Goal: Task Accomplishment & Management: Use online tool/utility

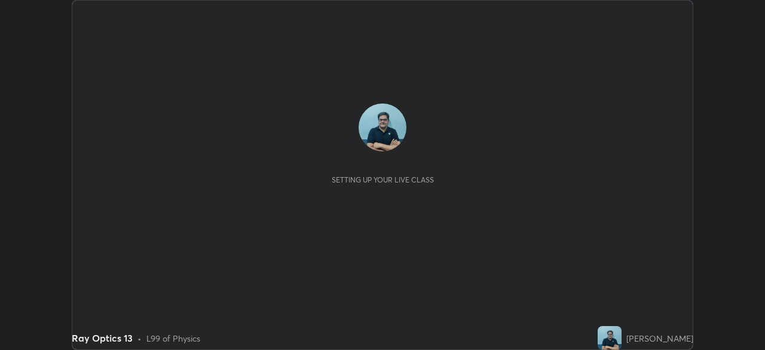
scroll to position [350, 764]
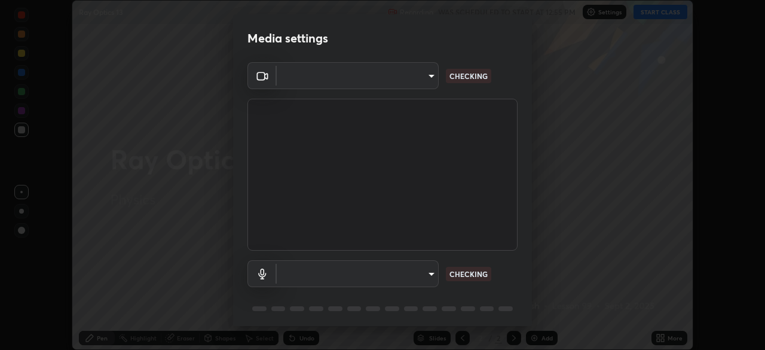
type input "68abbd0ba27f3b7b13d700706cc0a542acc53d6138fc99a51b3524be894f9c2a"
type input "default"
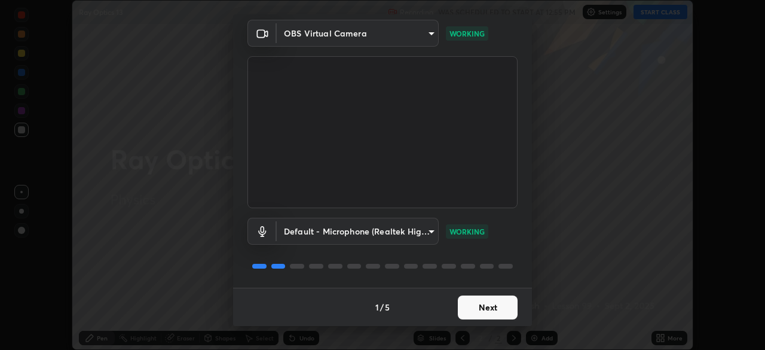
click at [498, 307] on button "Next" at bounding box center [488, 307] width 60 height 24
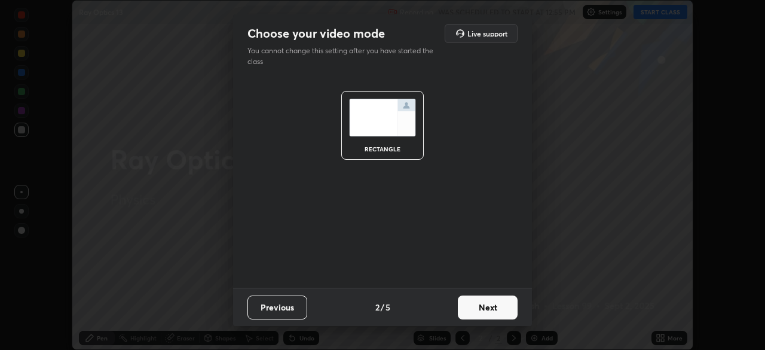
click at [498, 309] on button "Next" at bounding box center [488, 307] width 60 height 24
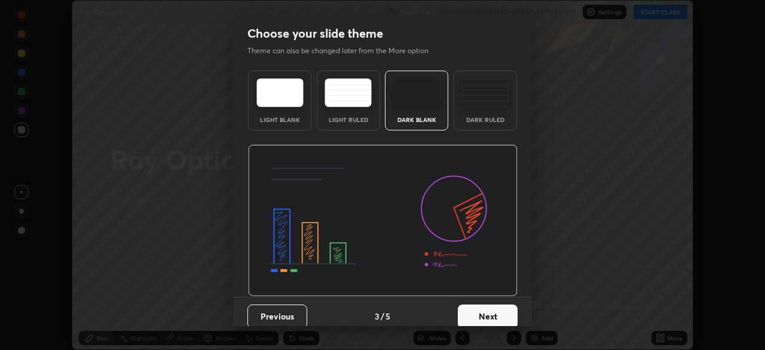
click at [497, 313] on button "Next" at bounding box center [488, 316] width 60 height 24
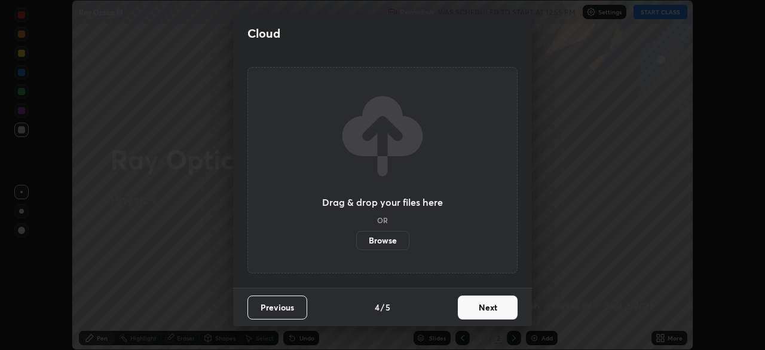
click at [498, 310] on button "Next" at bounding box center [488, 307] width 60 height 24
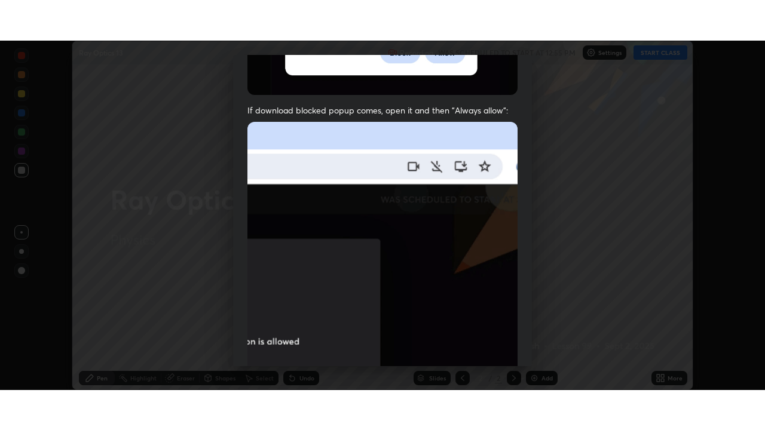
scroll to position [286, 0]
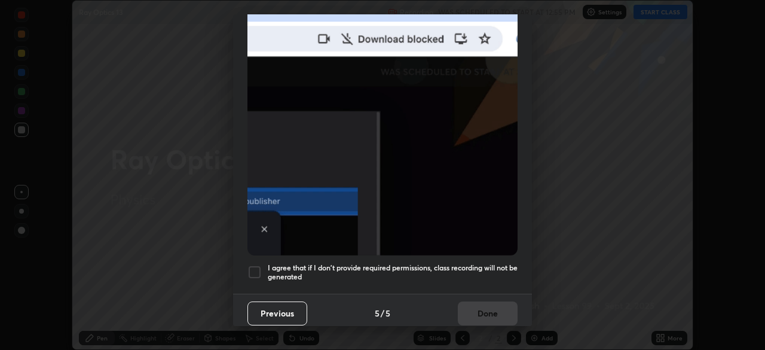
click at [253, 267] on div at bounding box center [254, 272] width 14 height 14
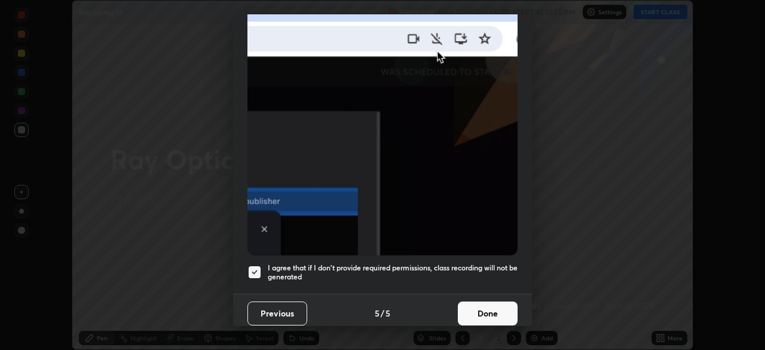
click at [478, 308] on button "Done" at bounding box center [488, 313] width 60 height 24
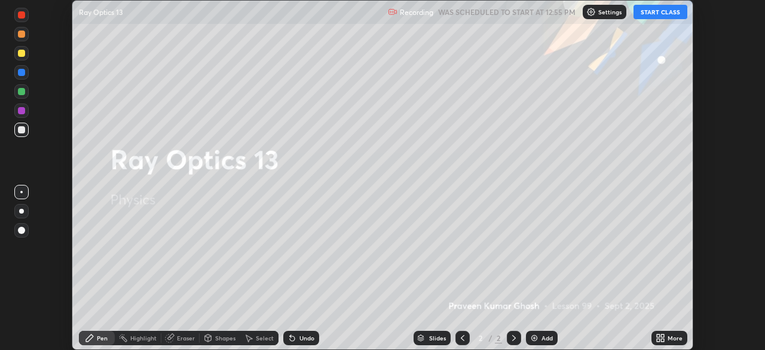
click at [543, 338] on div "Add" at bounding box center [546, 338] width 11 height 6
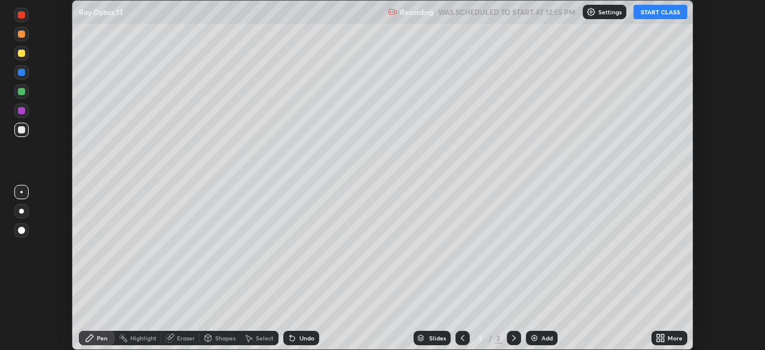
click at [667, 338] on div "More" at bounding box center [669, 338] width 36 height 14
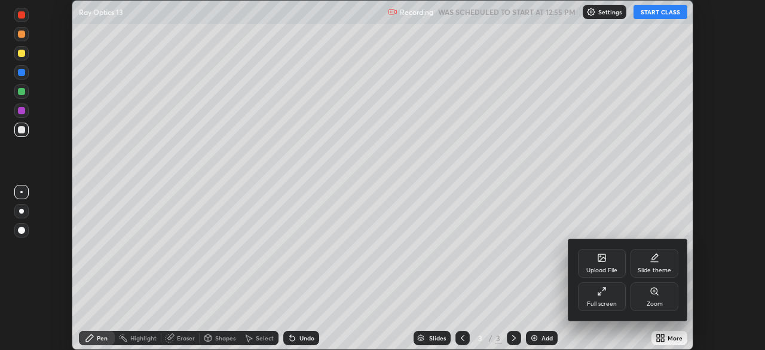
click at [607, 298] on div "Full screen" at bounding box center [602, 296] width 48 height 29
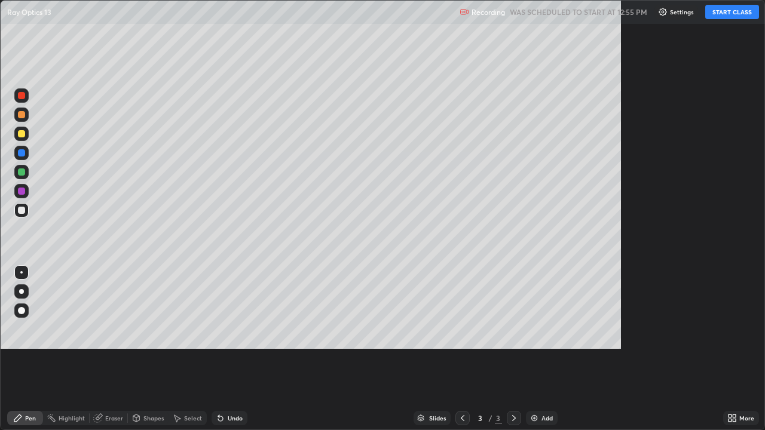
scroll to position [430, 765]
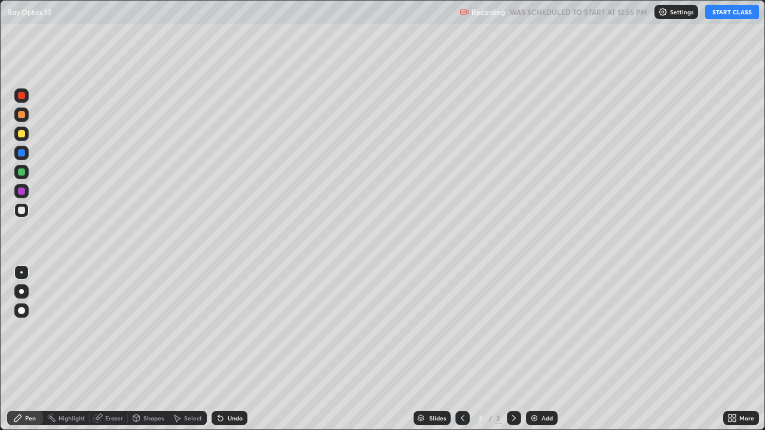
click at [738, 15] on button "START CLASS" at bounding box center [732, 12] width 54 height 14
click at [20, 210] on div at bounding box center [21, 210] width 7 height 7
click at [233, 349] on div "Undo" at bounding box center [235, 418] width 15 height 6
click at [543, 349] on div "Add" at bounding box center [546, 418] width 11 height 6
click at [544, 349] on div "Add" at bounding box center [546, 418] width 11 height 6
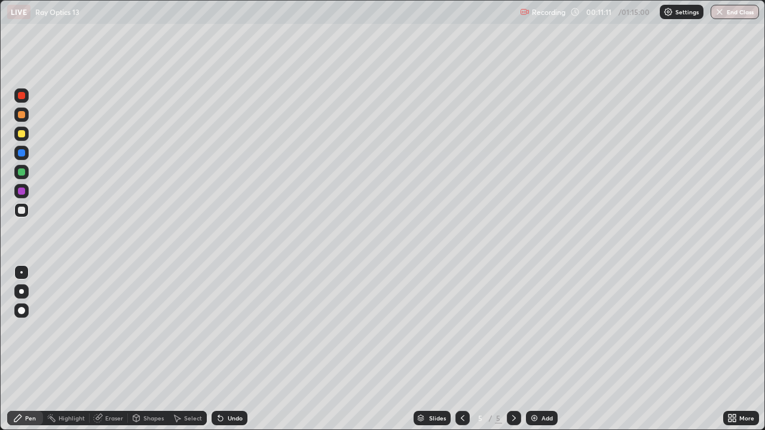
click at [23, 136] on div at bounding box center [21, 133] width 7 height 7
click at [241, 349] on div "Undo" at bounding box center [230, 418] width 36 height 14
click at [234, 349] on div "Undo" at bounding box center [235, 418] width 15 height 6
click at [22, 210] on div at bounding box center [21, 210] width 7 height 7
click at [542, 349] on div "Add" at bounding box center [546, 418] width 11 height 6
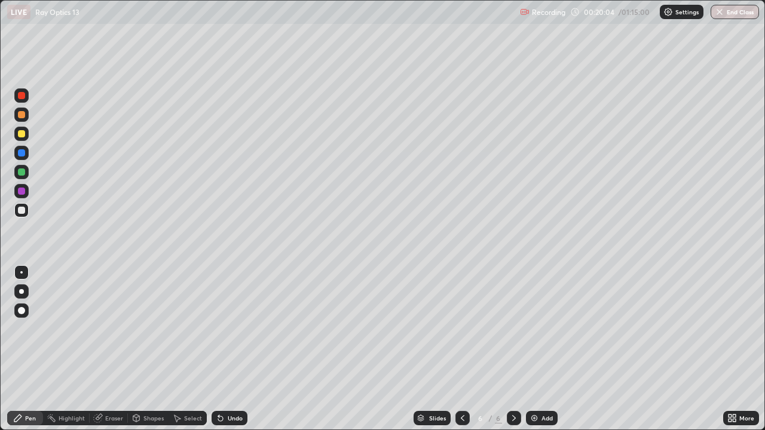
click at [22, 158] on div at bounding box center [21, 153] width 14 height 14
click at [461, 349] on icon at bounding box center [463, 419] width 10 height 10
click at [512, 349] on icon at bounding box center [514, 418] width 4 height 6
click at [461, 349] on icon at bounding box center [463, 419] width 10 height 10
click at [513, 349] on icon at bounding box center [514, 419] width 10 height 10
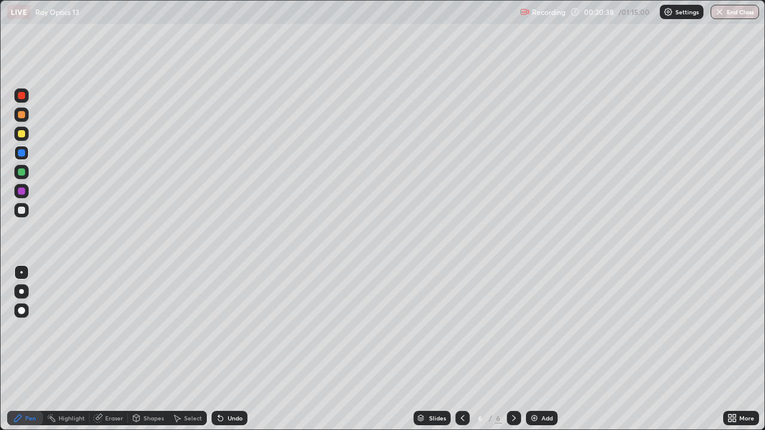
click at [23, 175] on div at bounding box center [21, 172] width 7 height 7
click at [546, 349] on div "Add" at bounding box center [546, 418] width 11 height 6
click at [23, 211] on div at bounding box center [21, 210] width 7 height 7
click at [232, 349] on div "Undo" at bounding box center [235, 418] width 15 height 6
click at [231, 349] on div "Undo" at bounding box center [230, 418] width 36 height 14
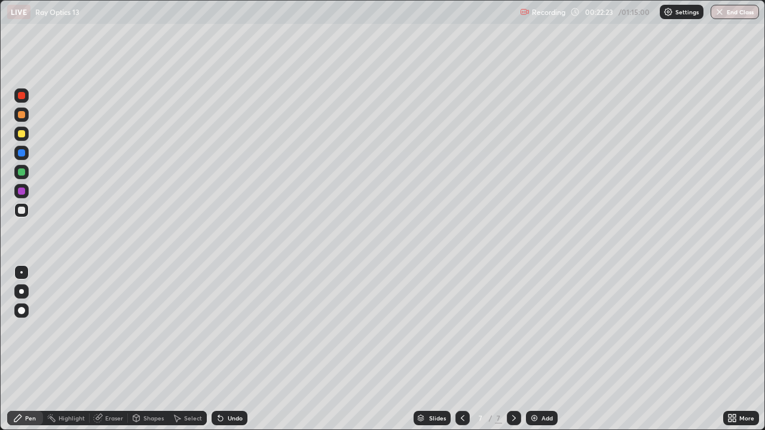
click at [230, 349] on div "Undo" at bounding box center [230, 418] width 36 height 14
click at [229, 349] on div "Undo" at bounding box center [235, 418] width 15 height 6
click at [546, 349] on div "Add" at bounding box center [546, 418] width 11 height 6
click at [461, 349] on icon at bounding box center [463, 419] width 10 height 10
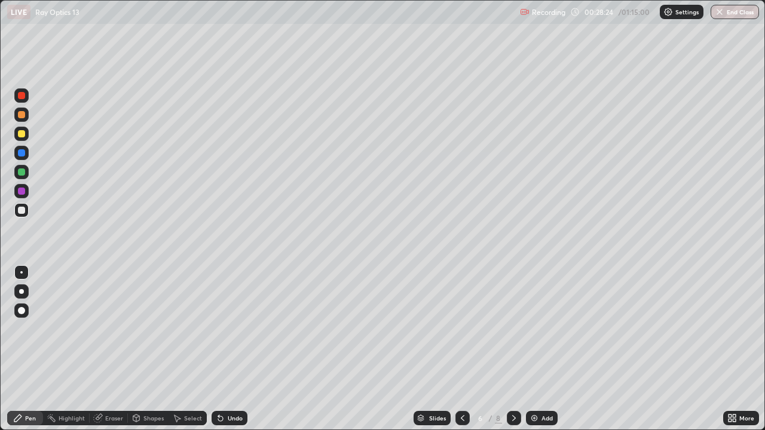
click at [512, 349] on icon at bounding box center [514, 419] width 10 height 10
click at [23, 173] on div at bounding box center [21, 172] width 7 height 7
click at [21, 134] on div at bounding box center [21, 133] width 7 height 7
click at [22, 172] on div at bounding box center [21, 172] width 7 height 7
click at [541, 349] on div "Add" at bounding box center [546, 418] width 11 height 6
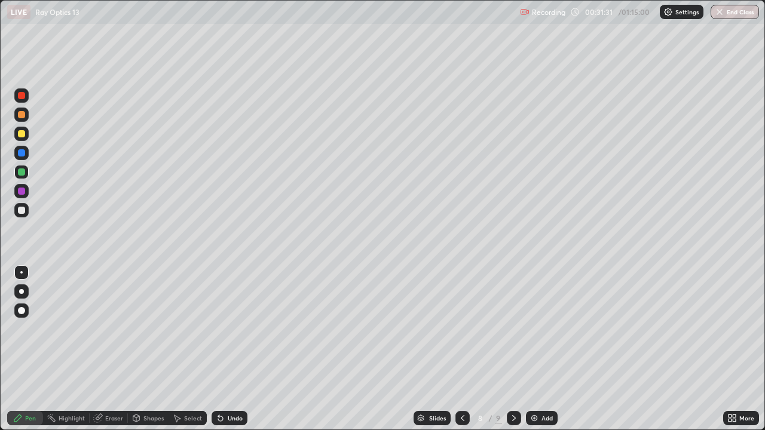
click at [22, 210] on div at bounding box center [21, 210] width 7 height 7
click at [21, 134] on div at bounding box center [21, 133] width 7 height 7
click at [23, 209] on div at bounding box center [21, 210] width 7 height 7
click at [22, 134] on div at bounding box center [21, 133] width 7 height 7
click at [20, 176] on div at bounding box center [21, 172] width 14 height 14
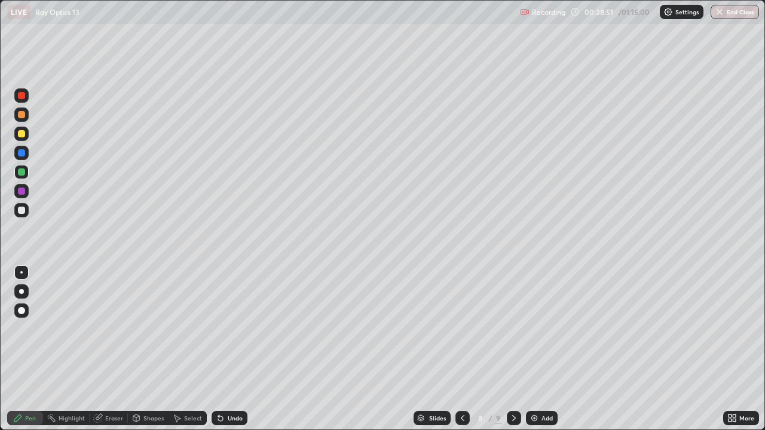
click at [23, 136] on div at bounding box center [21, 133] width 7 height 7
click at [22, 173] on div at bounding box center [21, 172] width 7 height 7
click at [19, 136] on div at bounding box center [21, 133] width 7 height 7
click at [22, 115] on div at bounding box center [21, 114] width 7 height 7
click at [25, 96] on div at bounding box center [21, 95] width 7 height 7
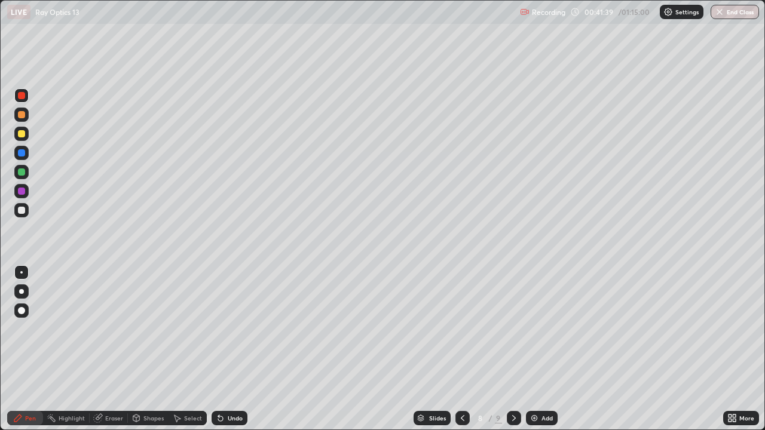
click at [22, 175] on div at bounding box center [21, 172] width 7 height 7
click at [188, 349] on div "Select" at bounding box center [188, 418] width 38 height 14
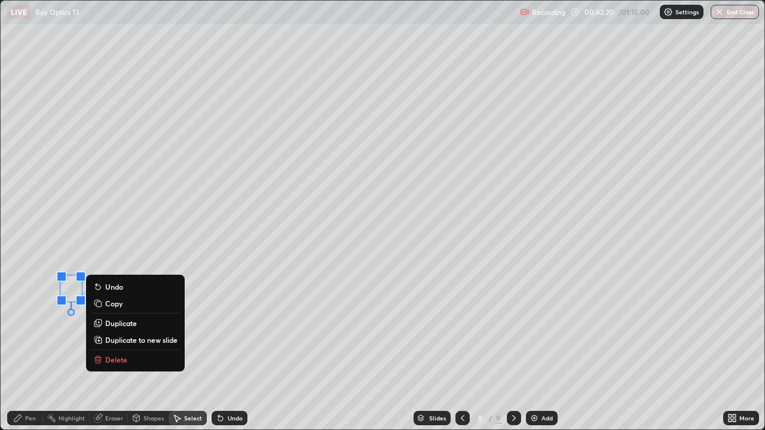
click at [114, 349] on p "Delete" at bounding box center [116, 360] width 22 height 10
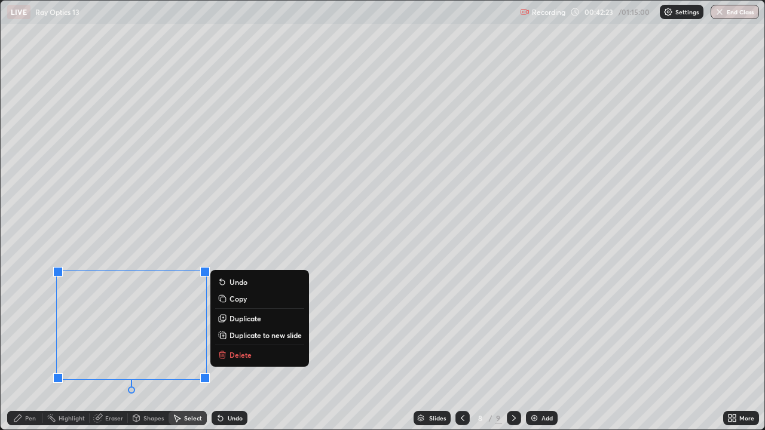
click at [237, 349] on p "Delete" at bounding box center [240, 355] width 22 height 10
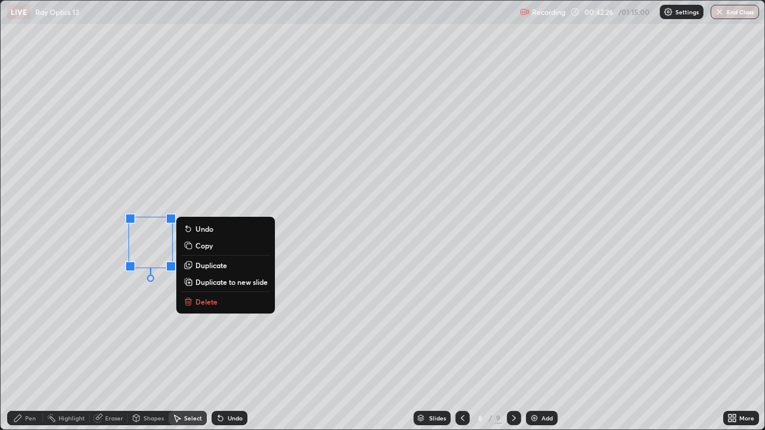
click at [202, 302] on p "Delete" at bounding box center [206, 302] width 22 height 10
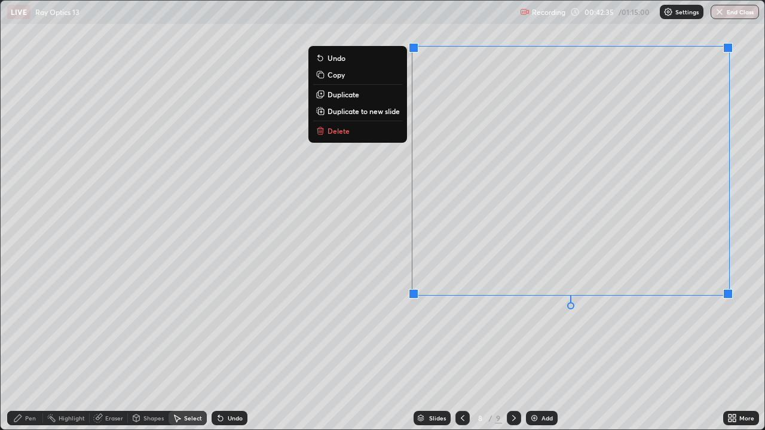
click at [543, 349] on div "Add" at bounding box center [546, 418] width 11 height 6
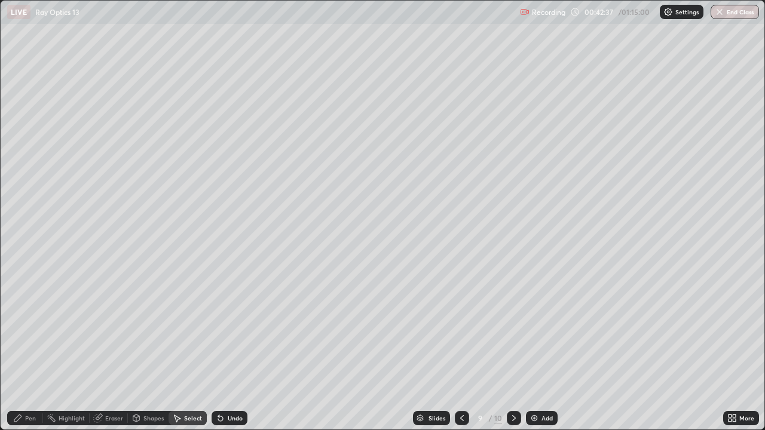
click at [34, 349] on div "Pen" at bounding box center [25, 418] width 36 height 14
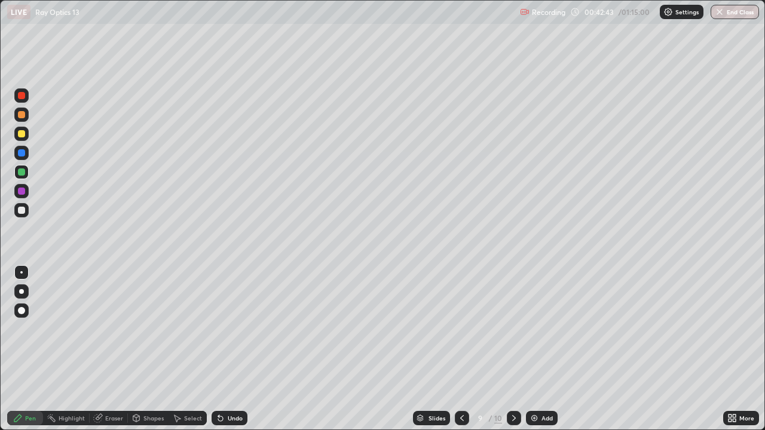
click at [20, 210] on div at bounding box center [21, 210] width 7 height 7
click at [20, 135] on div at bounding box center [21, 133] width 7 height 7
click at [22, 173] on div at bounding box center [21, 172] width 7 height 7
click at [22, 209] on div at bounding box center [21, 210] width 7 height 7
click at [23, 117] on div at bounding box center [21, 114] width 7 height 7
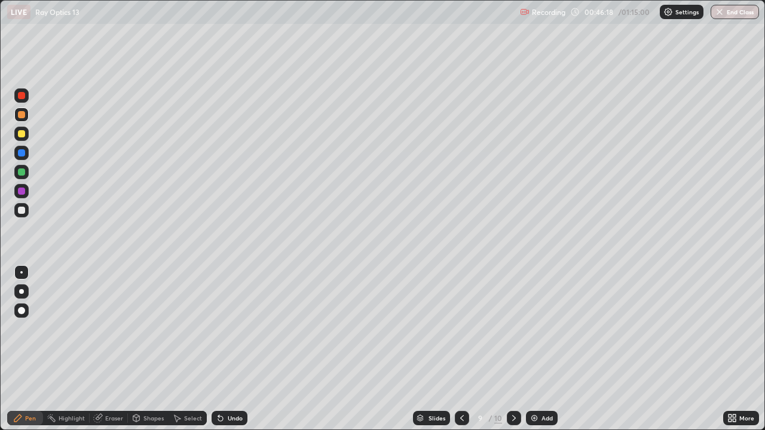
click at [541, 349] on div "Add" at bounding box center [546, 418] width 11 height 6
click at [24, 209] on div at bounding box center [21, 210] width 7 height 7
click at [22, 173] on div at bounding box center [21, 172] width 7 height 7
click at [231, 349] on div "Undo" at bounding box center [235, 418] width 15 height 6
click at [230, 349] on div "Undo" at bounding box center [235, 418] width 15 height 6
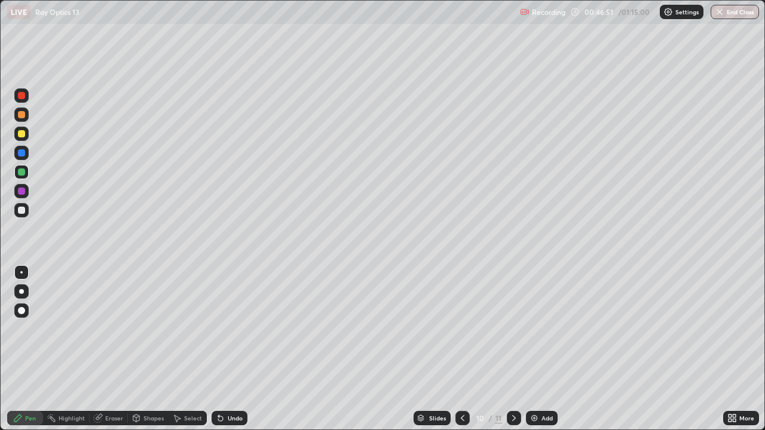
click at [232, 349] on div "Undo" at bounding box center [235, 418] width 15 height 6
click at [19, 136] on div at bounding box center [21, 133] width 7 height 7
click at [18, 172] on div at bounding box center [21, 172] width 7 height 7
click at [27, 212] on div at bounding box center [21, 210] width 14 height 14
click at [228, 349] on div "Undo" at bounding box center [235, 418] width 15 height 6
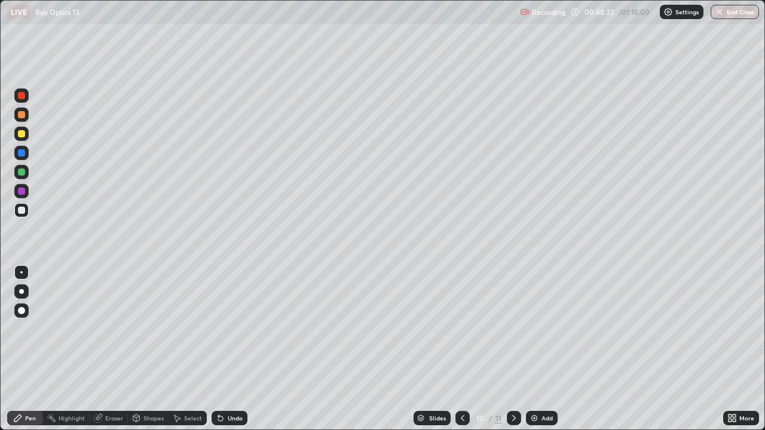
click at [219, 349] on icon at bounding box center [220, 419] width 5 height 5
click at [552, 349] on div "Add" at bounding box center [546, 418] width 11 height 6
click at [231, 349] on div "Undo" at bounding box center [235, 418] width 15 height 6
click at [228, 349] on div "Undo" at bounding box center [235, 418] width 15 height 6
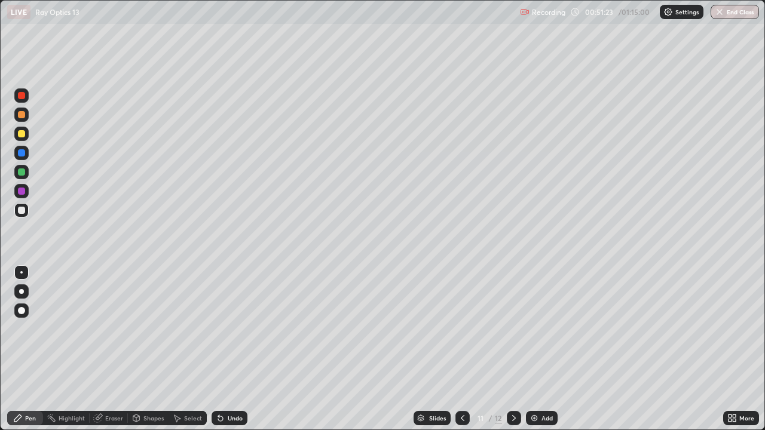
click at [229, 349] on div "Undo" at bounding box center [235, 418] width 15 height 6
click at [23, 137] on div at bounding box center [21, 133] width 7 height 7
click at [22, 175] on div at bounding box center [21, 172] width 7 height 7
click at [21, 210] on div at bounding box center [21, 210] width 7 height 7
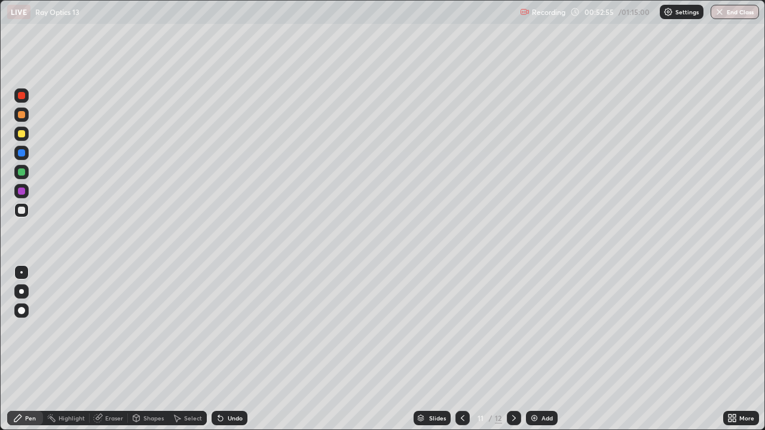
click at [22, 136] on div at bounding box center [21, 133] width 7 height 7
click at [19, 213] on div at bounding box center [21, 210] width 7 height 7
click at [21, 212] on div at bounding box center [21, 210] width 7 height 7
click at [22, 136] on div at bounding box center [21, 133] width 7 height 7
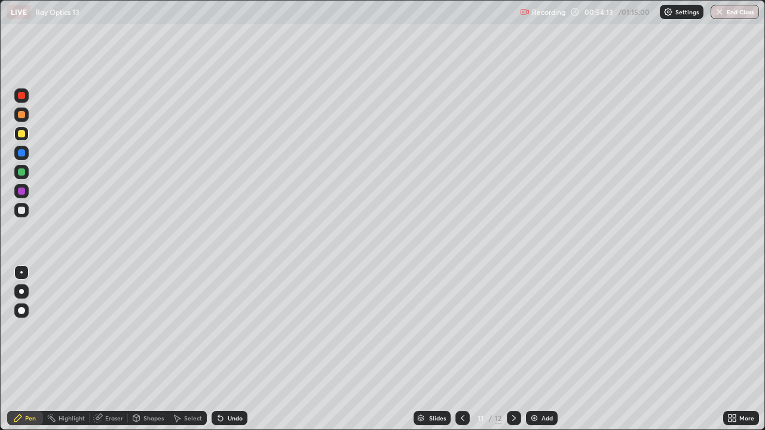
click at [19, 173] on div at bounding box center [21, 172] width 7 height 7
click at [26, 212] on div at bounding box center [21, 210] width 14 height 14
click at [21, 175] on div at bounding box center [21, 172] width 7 height 7
click at [234, 349] on div "Undo" at bounding box center [235, 418] width 15 height 6
click at [233, 349] on div "Undo" at bounding box center [235, 418] width 15 height 6
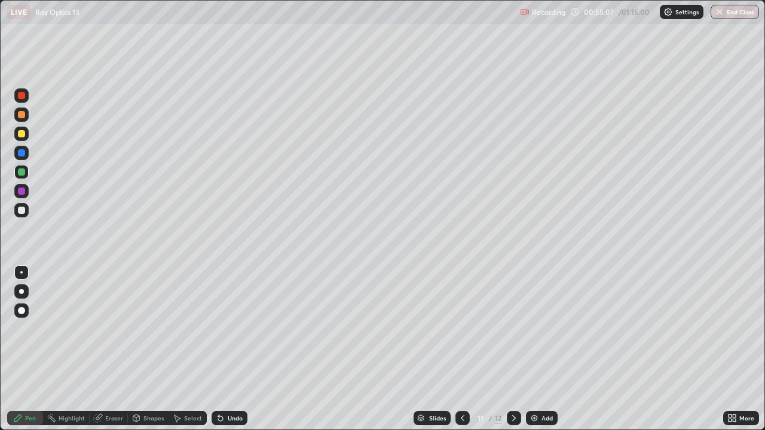
click at [23, 136] on div at bounding box center [21, 133] width 7 height 7
click at [232, 349] on div "Undo" at bounding box center [230, 418] width 36 height 14
click at [234, 349] on div "Undo" at bounding box center [235, 418] width 15 height 6
click at [233, 349] on div "Undo" at bounding box center [235, 418] width 15 height 6
click at [232, 349] on div "Undo" at bounding box center [235, 418] width 15 height 6
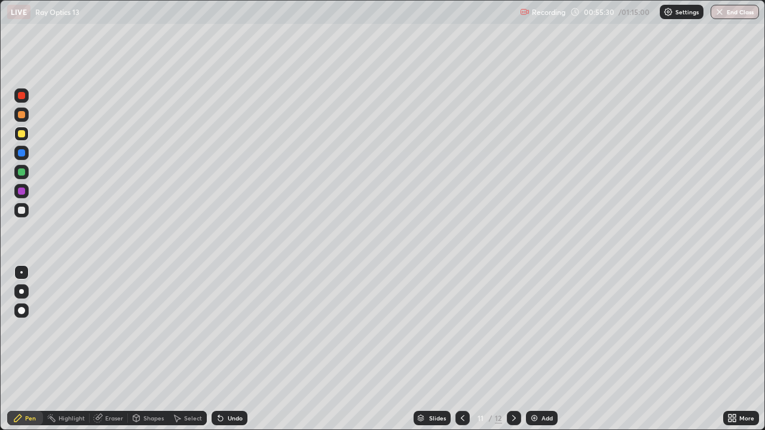
click at [20, 96] on div at bounding box center [21, 95] width 7 height 7
click at [20, 136] on div at bounding box center [21, 133] width 7 height 7
click at [16, 172] on div at bounding box center [21, 172] width 14 height 14
click at [535, 349] on div "Slides 11 / 12 Add" at bounding box center [485, 418] width 476 height 24
click at [547, 349] on div "Add" at bounding box center [546, 418] width 11 height 6
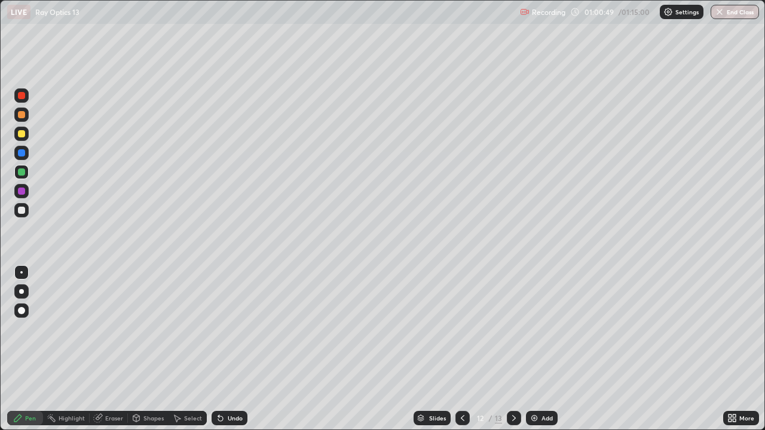
click at [21, 209] on div at bounding box center [21, 210] width 7 height 7
click at [22, 172] on div at bounding box center [21, 172] width 7 height 7
click at [18, 212] on div at bounding box center [21, 210] width 7 height 7
click at [21, 171] on div at bounding box center [21, 172] width 7 height 7
click at [22, 135] on div at bounding box center [21, 133] width 7 height 7
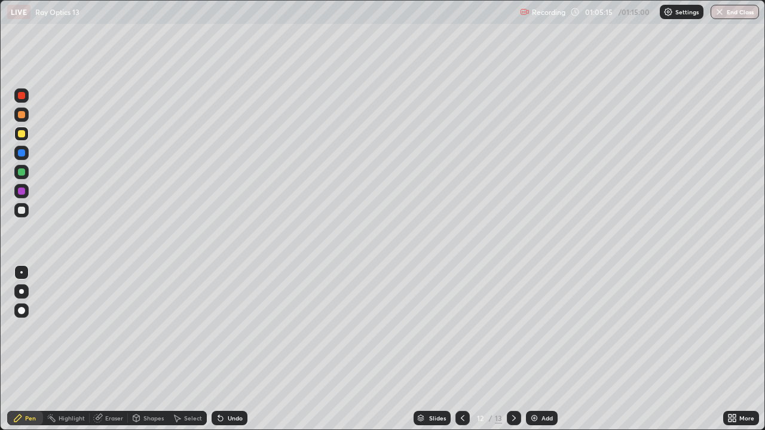
click at [17, 209] on div at bounding box center [21, 210] width 14 height 14
click at [742, 17] on button "End Class" at bounding box center [735, 12] width 48 height 14
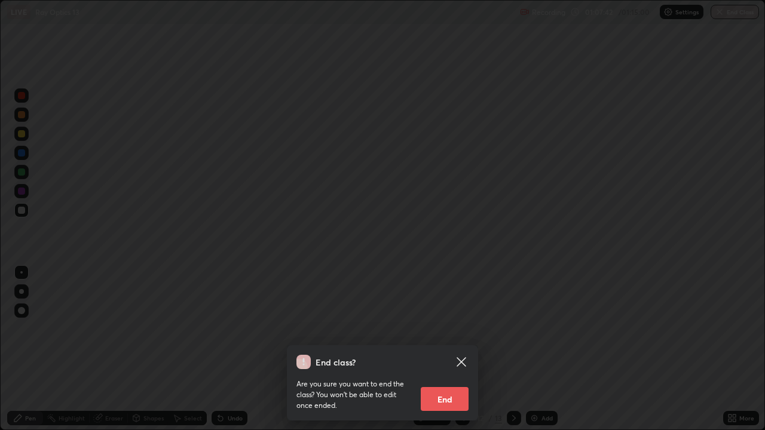
click at [456, 349] on button "End" at bounding box center [445, 399] width 48 height 24
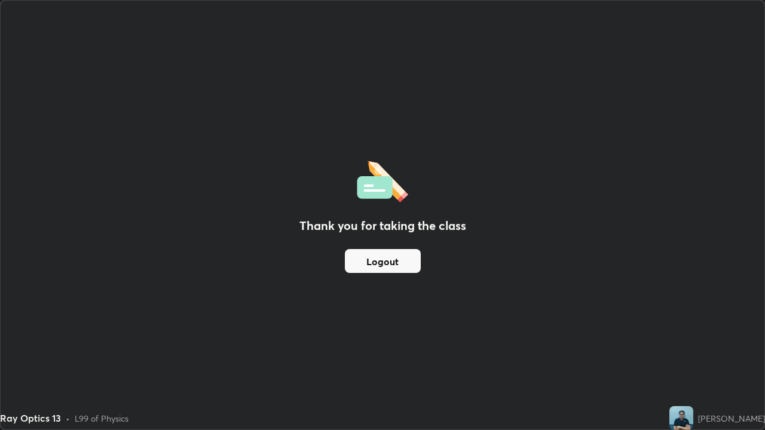
click at [391, 262] on button "Logout" at bounding box center [383, 261] width 76 height 24
click at [381, 258] on button "Logout" at bounding box center [383, 261] width 76 height 24
click at [375, 253] on button "Logout" at bounding box center [383, 261] width 76 height 24
